Goal: Navigation & Orientation: Find specific page/section

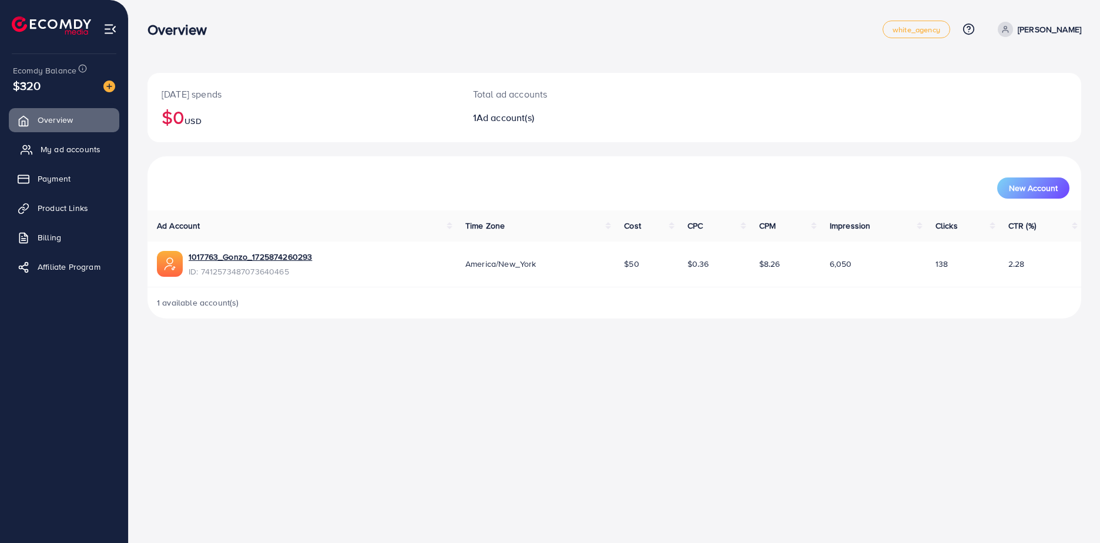
click at [41, 150] on span "My ad accounts" at bounding box center [71, 149] width 60 height 12
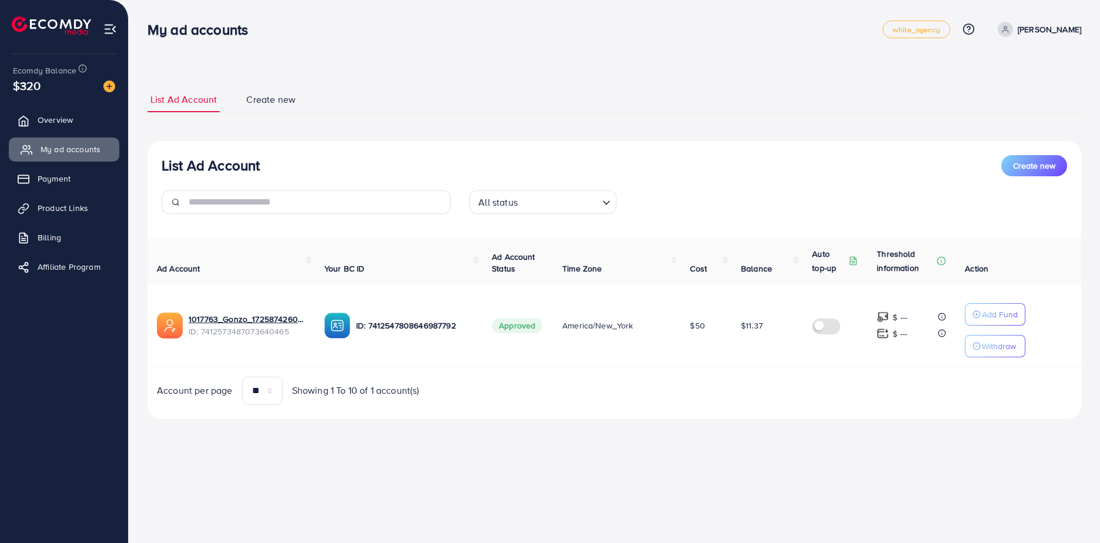
drag, startPoint x: 62, startPoint y: 175, endPoint x: 55, endPoint y: 143, distance: 32.1
click at [62, 175] on span "Payment" at bounding box center [54, 179] width 33 height 12
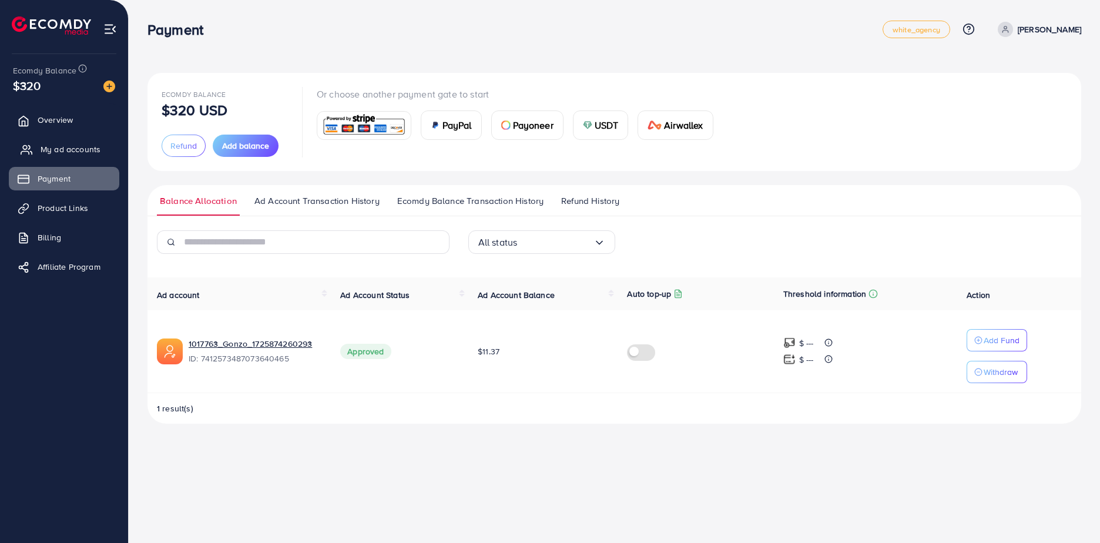
click at [55, 142] on link "My ad accounts" at bounding box center [64, 149] width 110 height 24
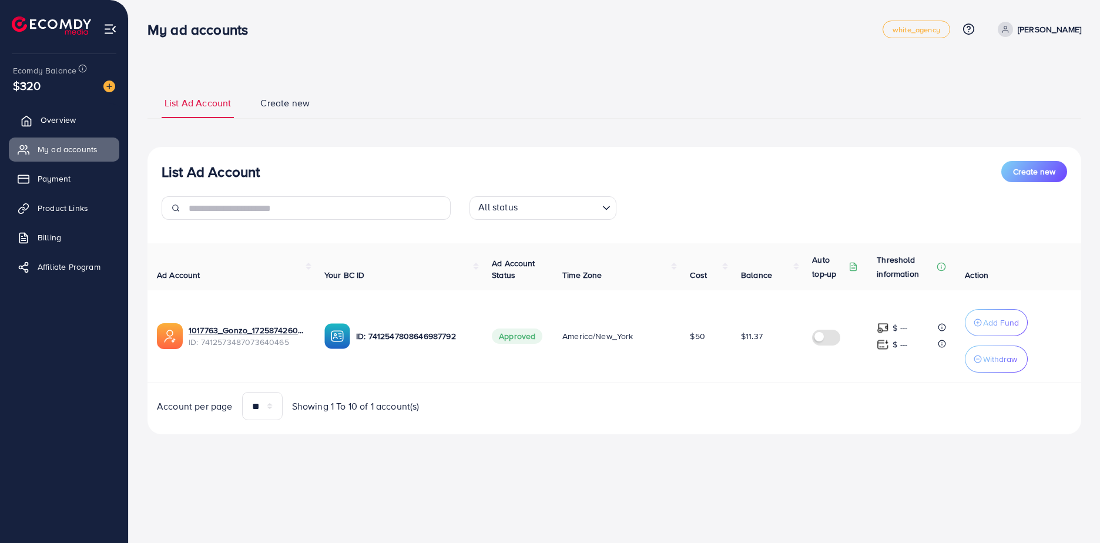
click at [42, 116] on span "Overview" at bounding box center [58, 120] width 35 height 12
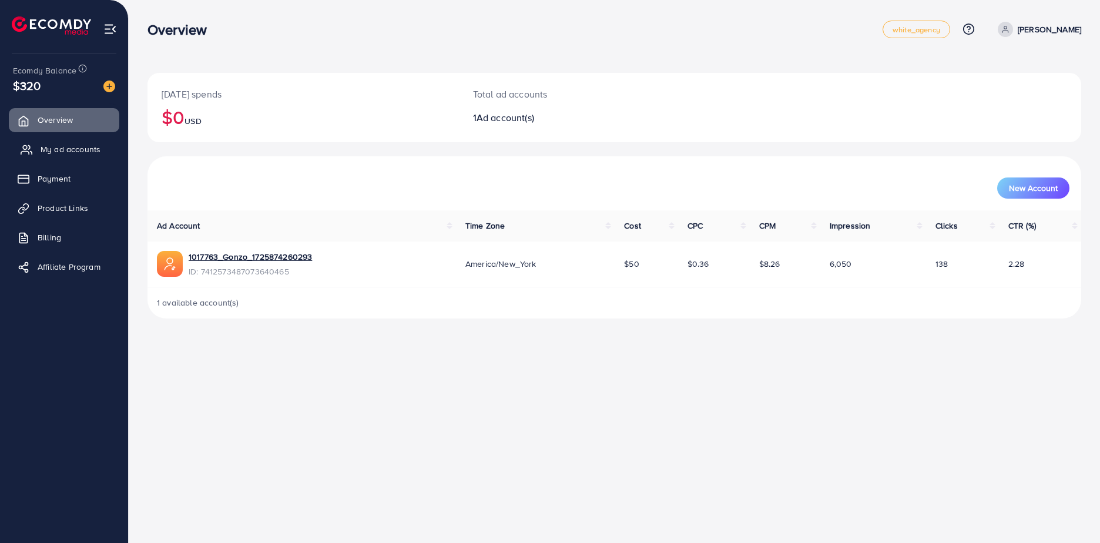
click at [61, 147] on span "My ad accounts" at bounding box center [71, 149] width 60 height 12
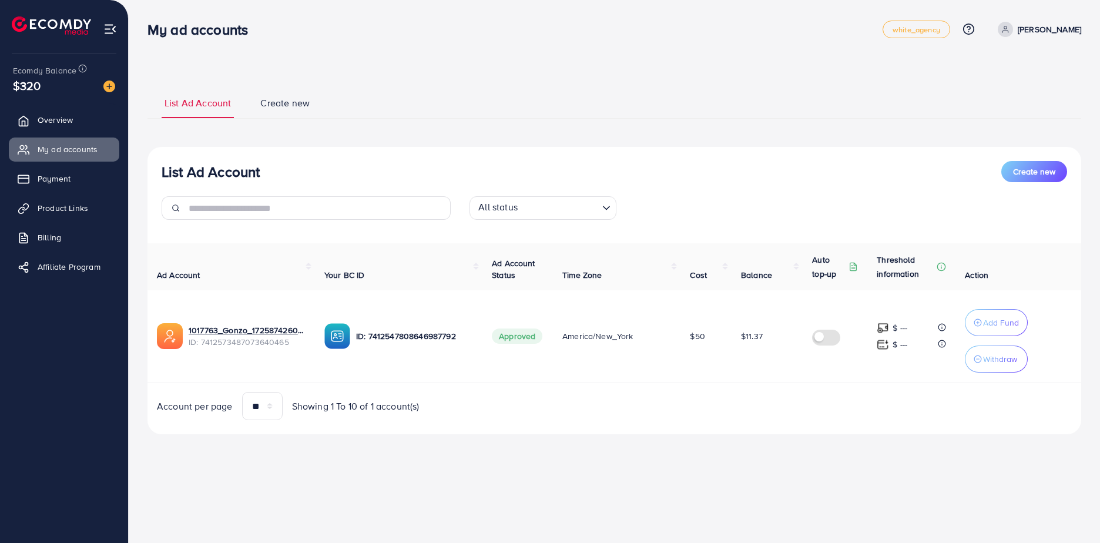
click at [481, 485] on div "My ad accounts white_agency Help Center Contact Support Plans and Pricing Term …" at bounding box center [550, 271] width 1100 height 543
